Goal: Transaction & Acquisition: Subscribe to service/newsletter

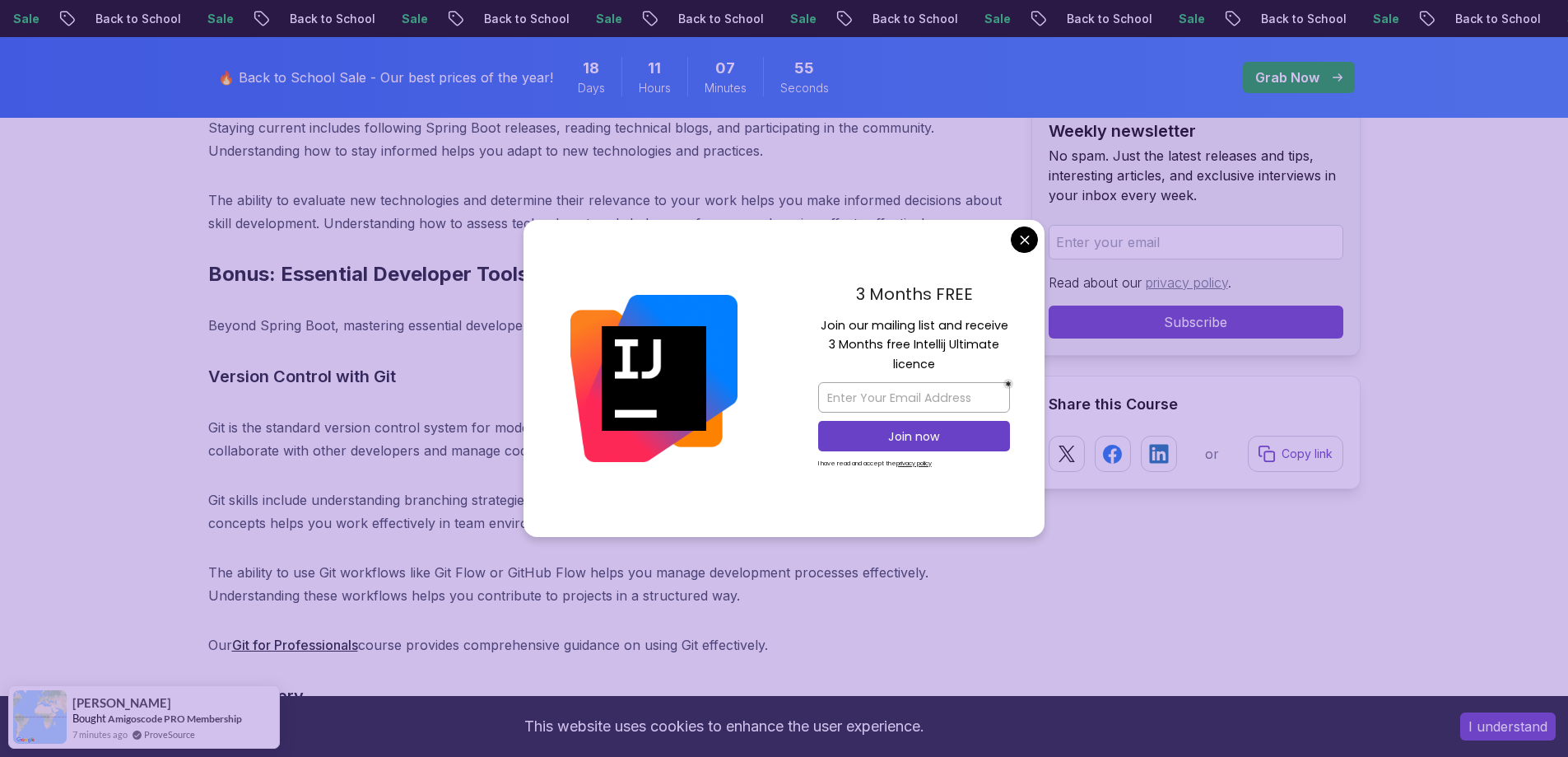
scroll to position [19360, 0]
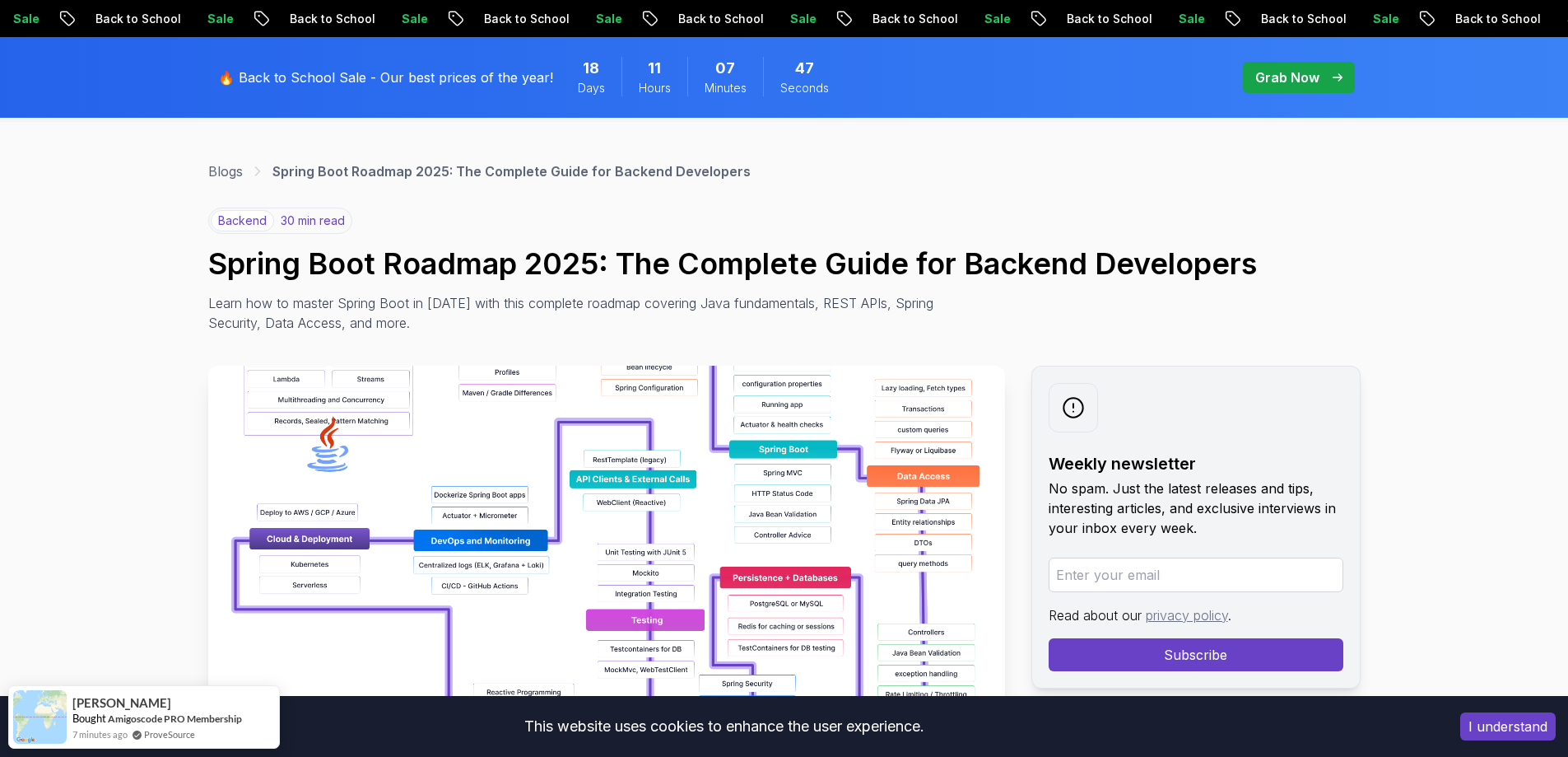
scroll to position [165, 0]
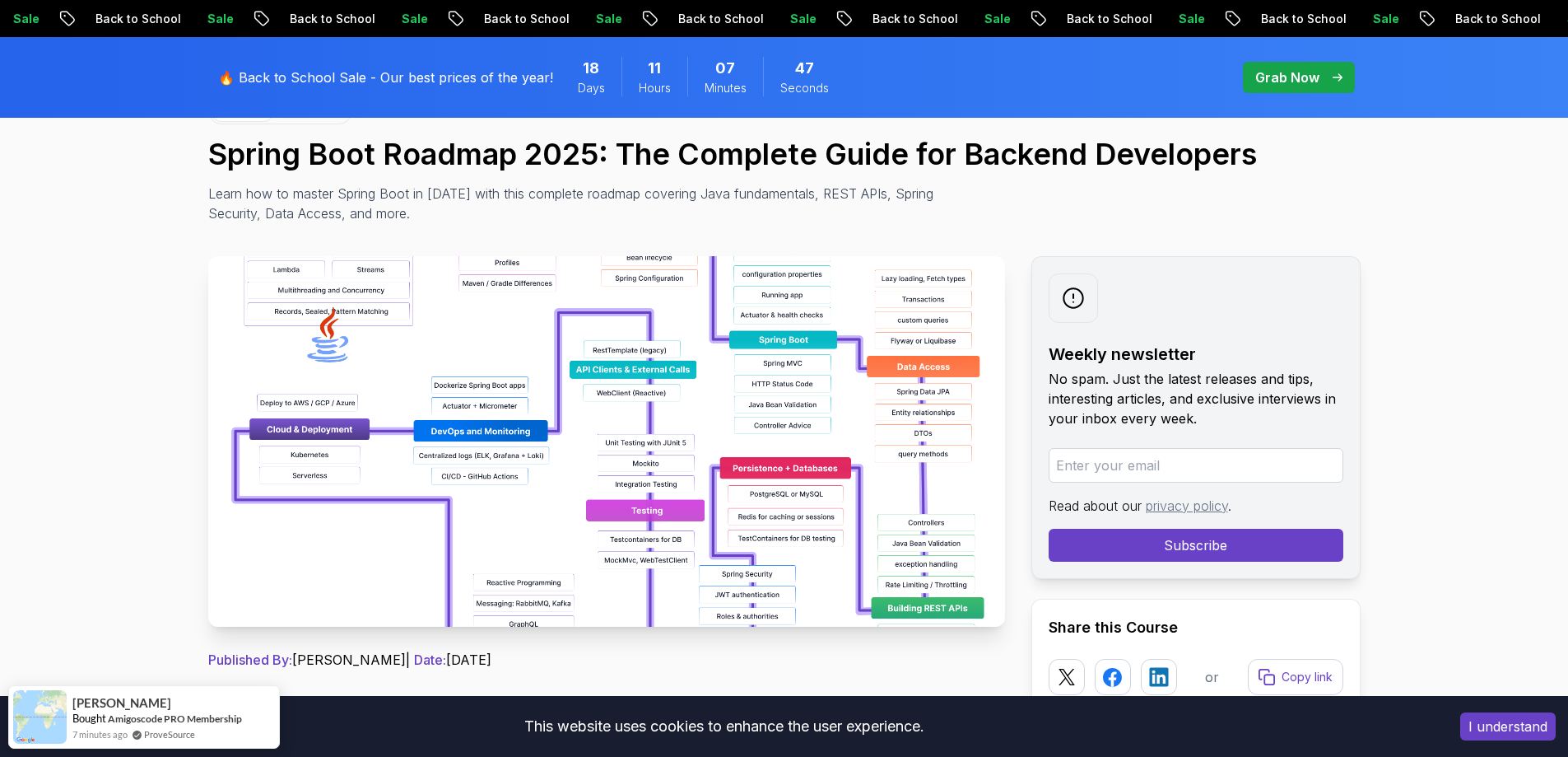
click at [474, 410] on img at bounding box center [607, 442] width 796 height 371
click at [1297, 75] on p "Grab Now" at bounding box center [1287, 77] width 64 height 20
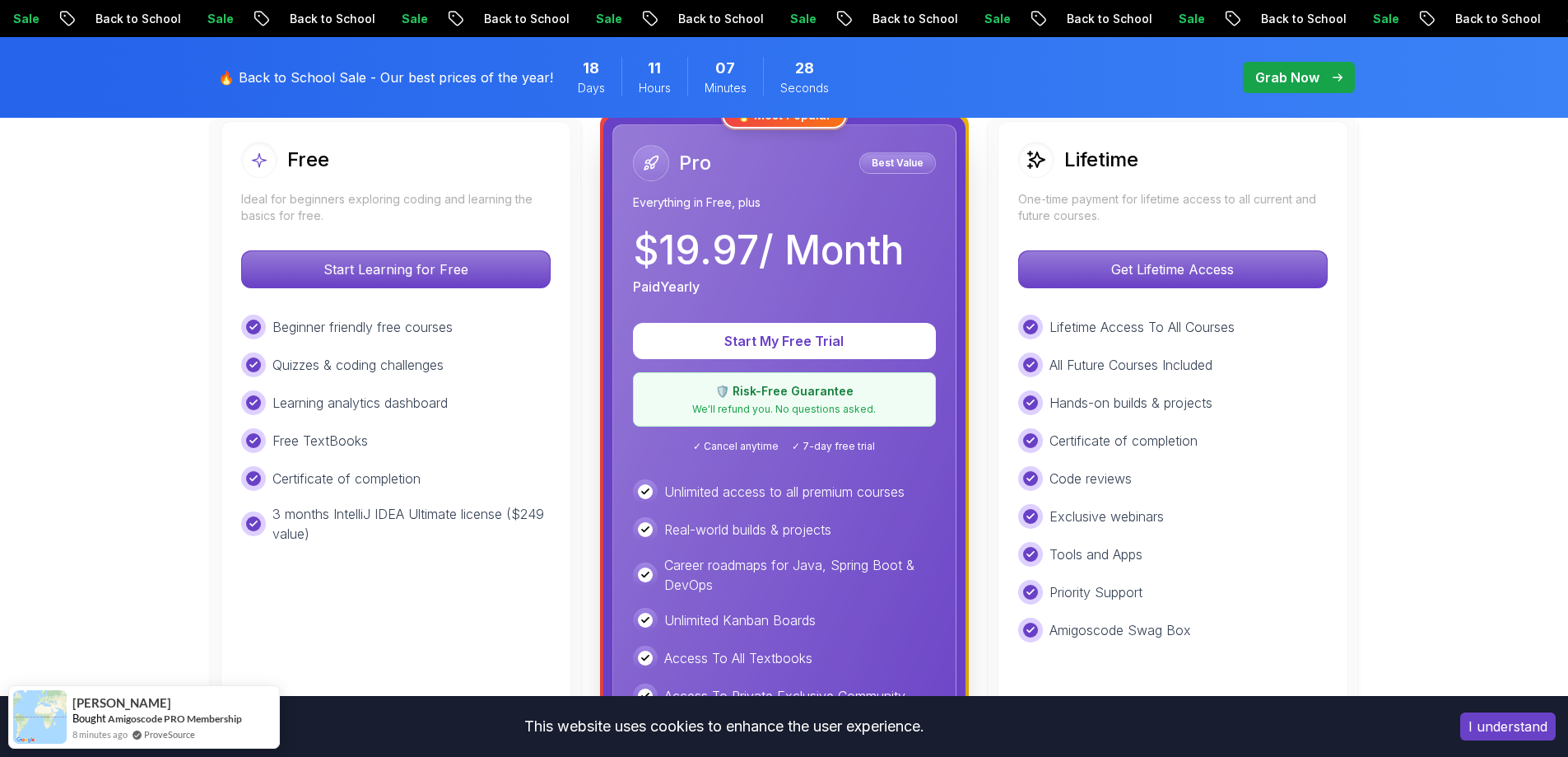
scroll to position [494, 0]
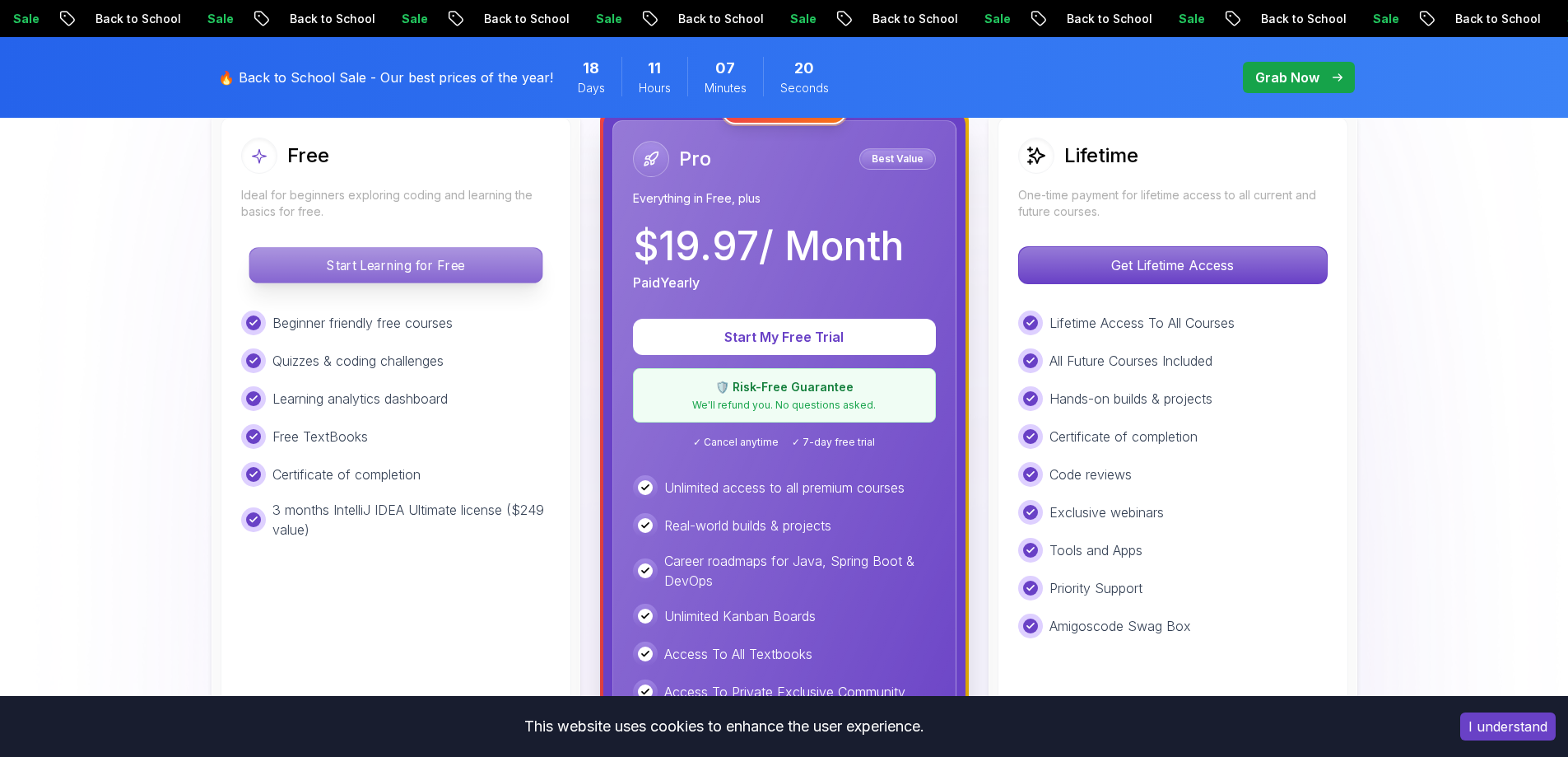
click at [370, 252] on p "Start Learning for Free" at bounding box center [395, 264] width 292 height 35
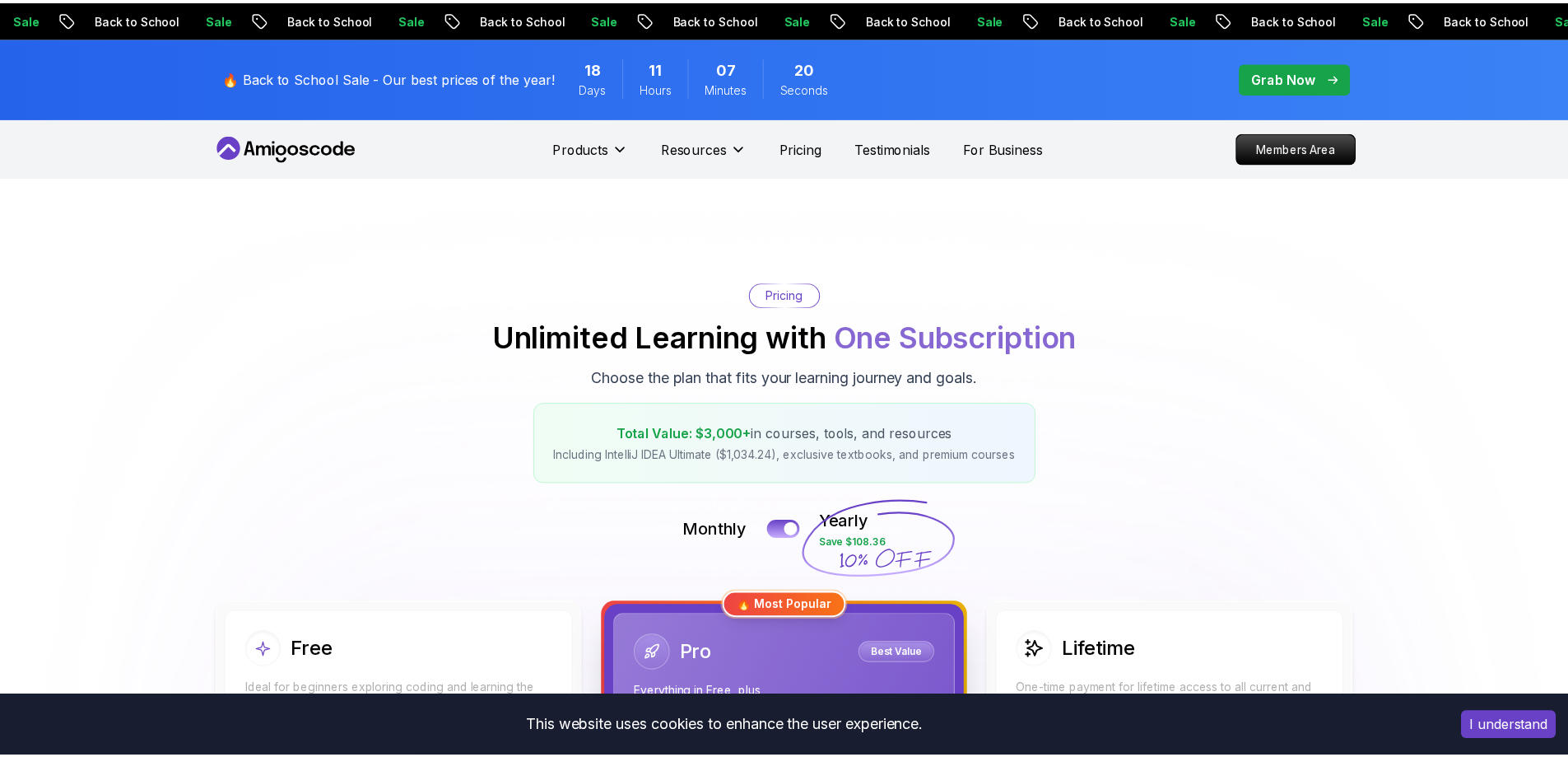
scroll to position [3, 0]
